Goal: Task Accomplishment & Management: Use online tool/utility

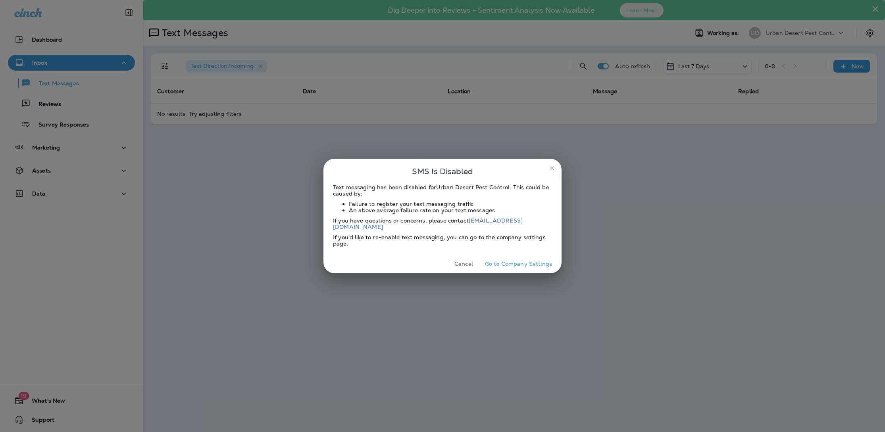
click at [554, 171] on icon "close" at bounding box center [552, 168] width 6 height 6
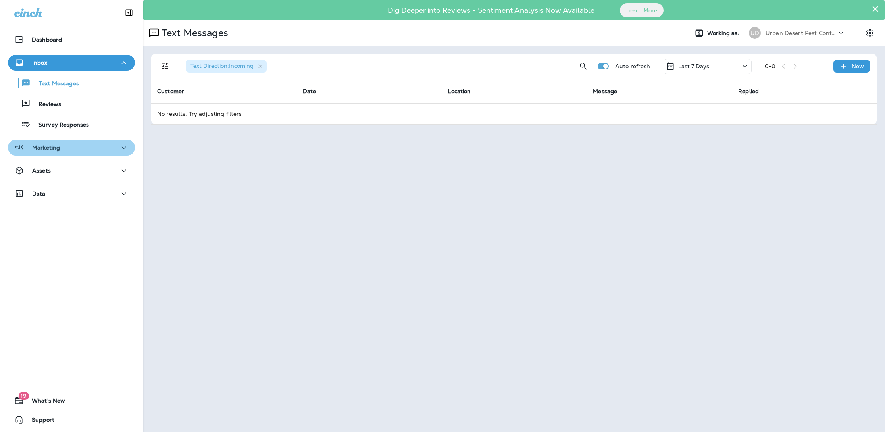
click at [55, 152] on div "Marketing" at bounding box center [37, 148] width 46 height 10
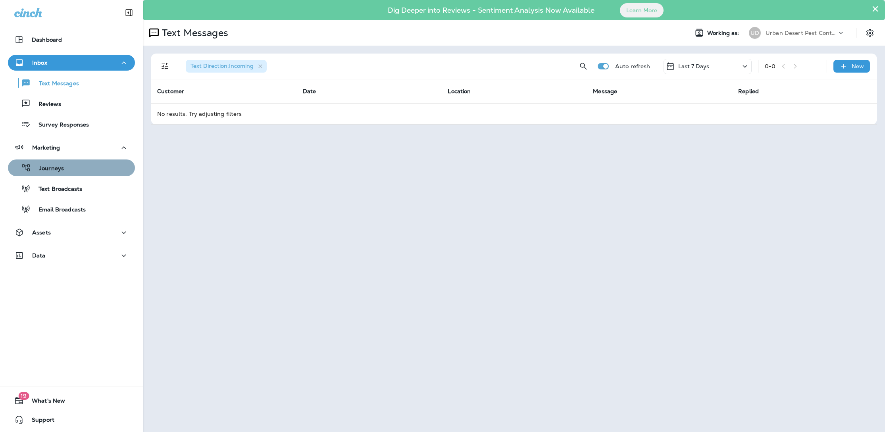
click at [55, 165] on p "Journeys" at bounding box center [47, 169] width 33 height 8
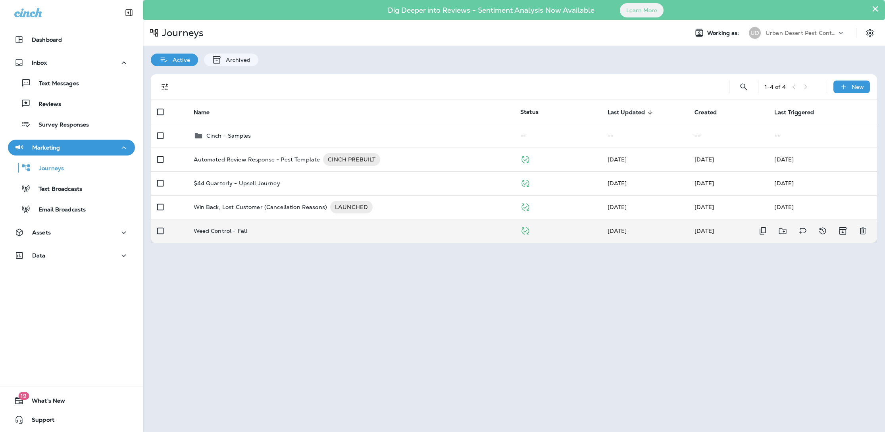
click at [231, 232] on p "Weed Control - Fall" at bounding box center [221, 231] width 54 height 6
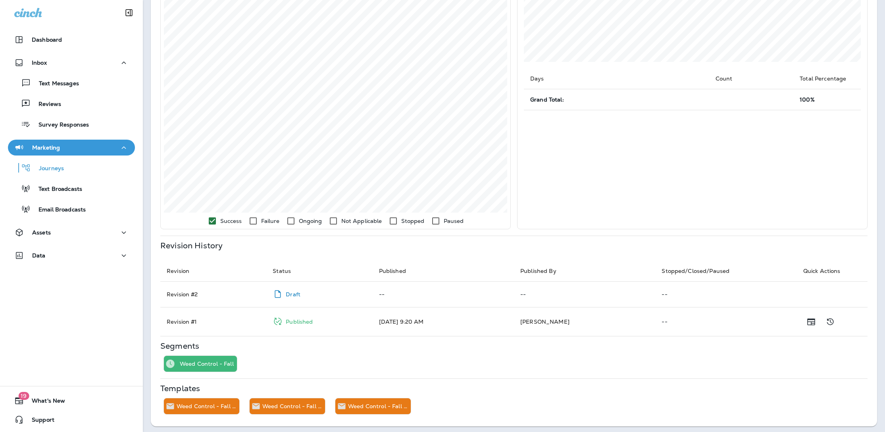
scroll to position [169, 0]
click at [56, 171] on p "Journeys" at bounding box center [47, 169] width 33 height 8
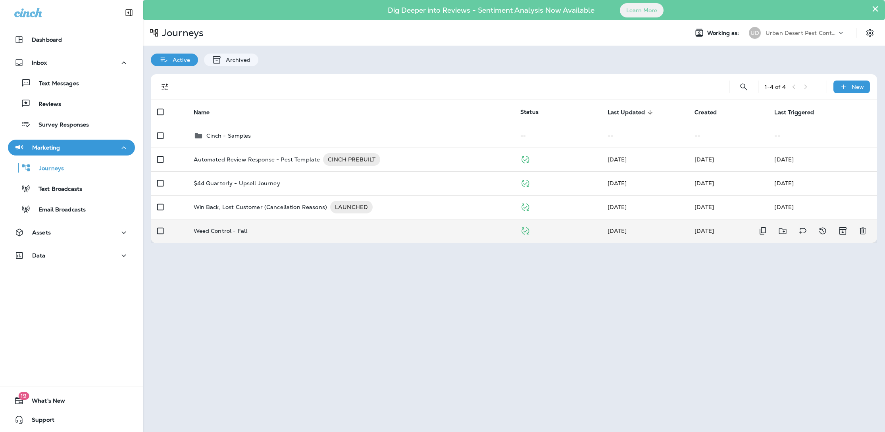
click at [225, 229] on p "Weed Control - Fall" at bounding box center [221, 231] width 54 height 6
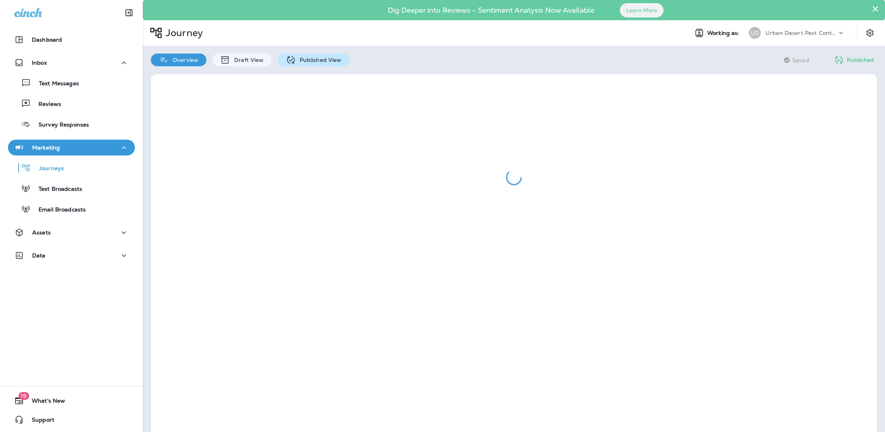
click at [302, 62] on p "Published View" at bounding box center [319, 60] width 46 height 6
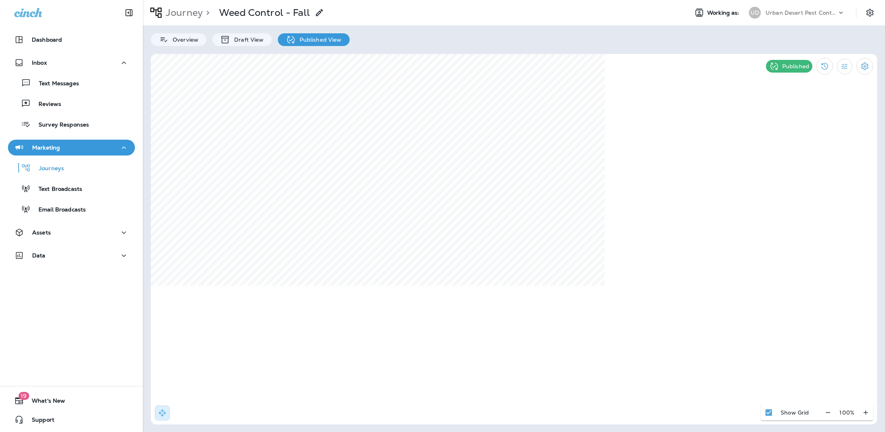
select select "*"
